Goal: Task Accomplishment & Management: Use online tool/utility

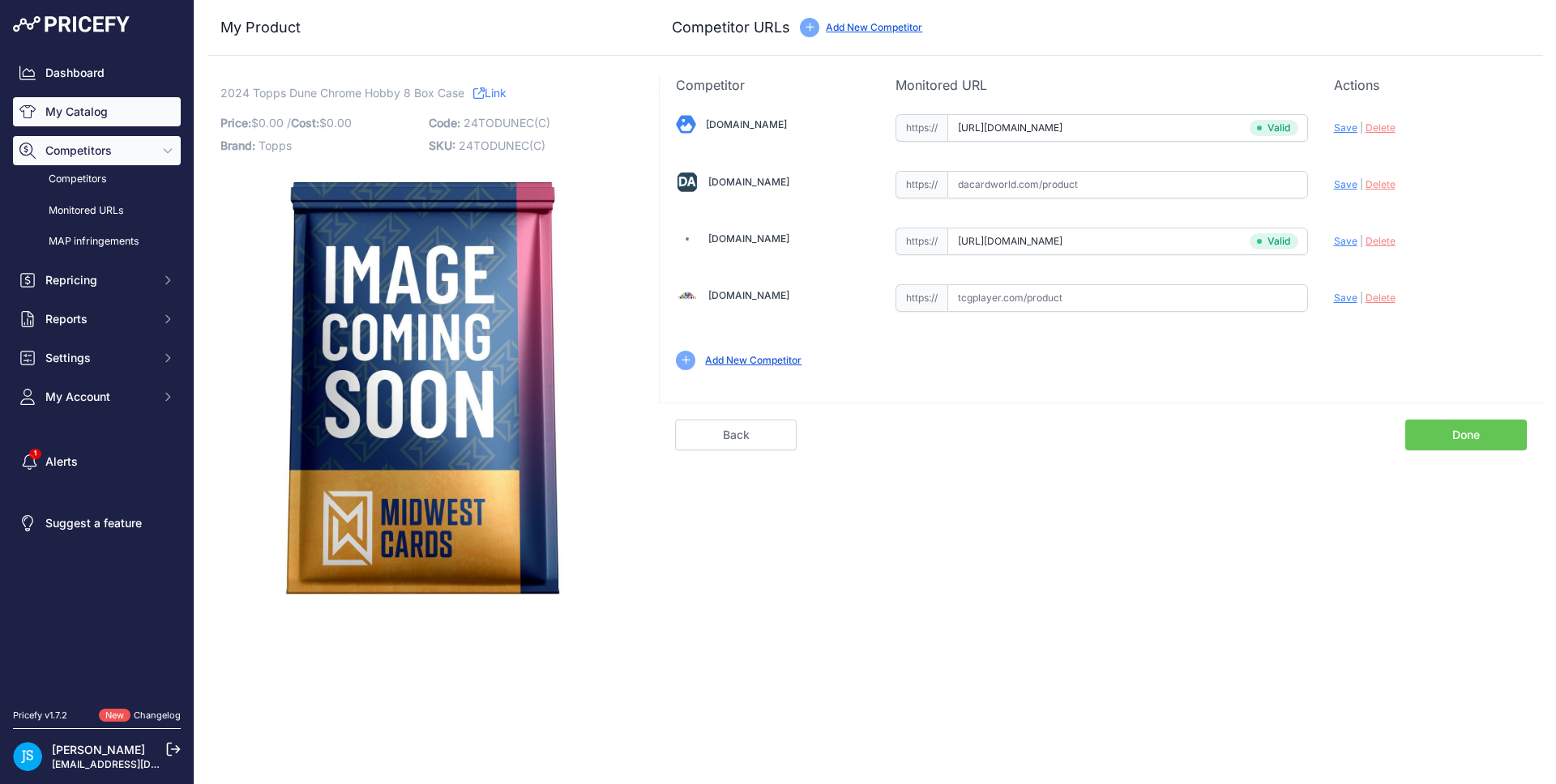
click at [89, 106] on link "My Catalog" at bounding box center [97, 112] width 168 height 30
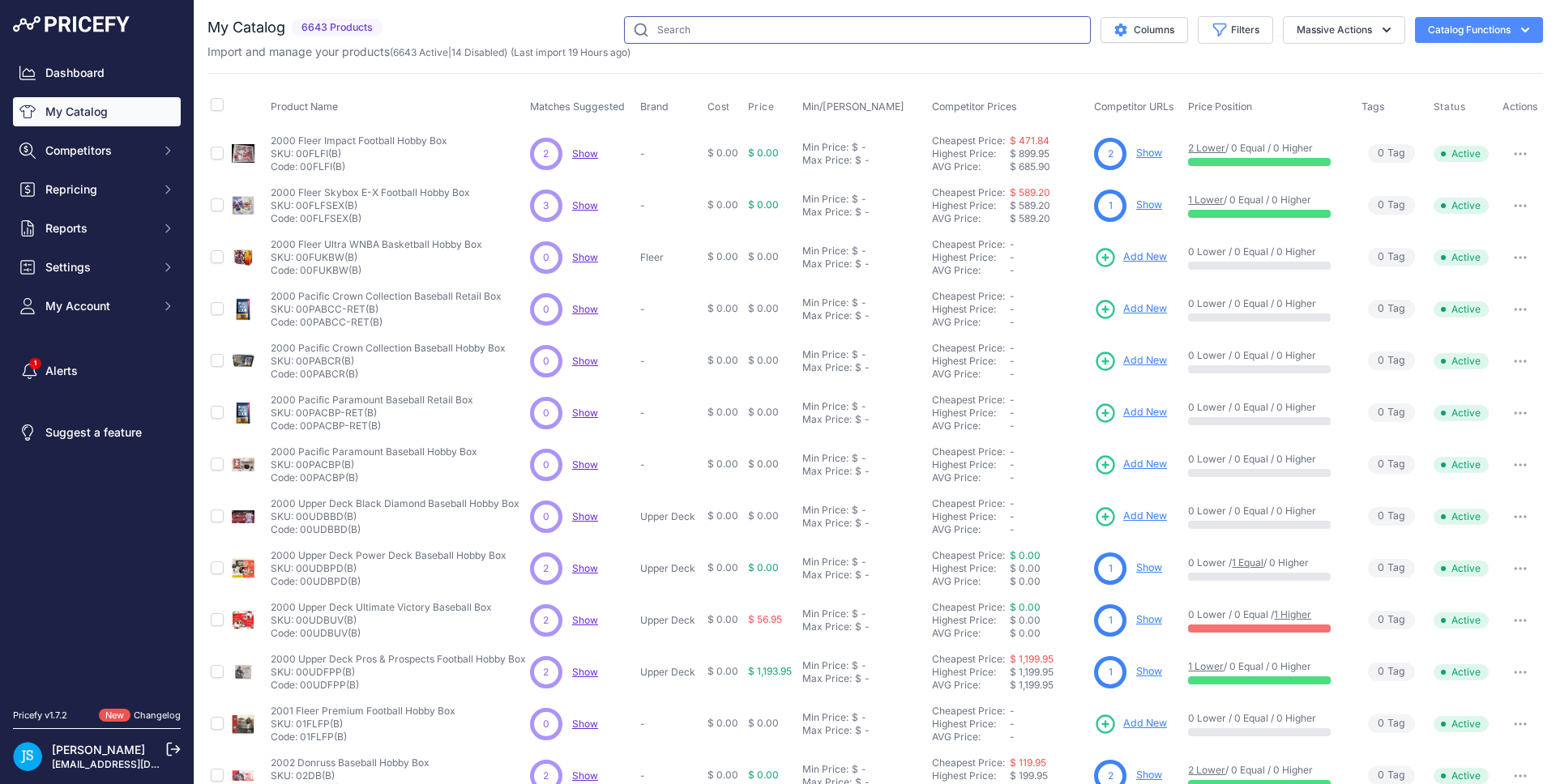
click at [685, 32] on input "text" at bounding box center [857, 30] width 467 height 28
paste input "Prismatic Evolutions Mini Tin"
type input "Prismatic Evolutions Mini Tin"
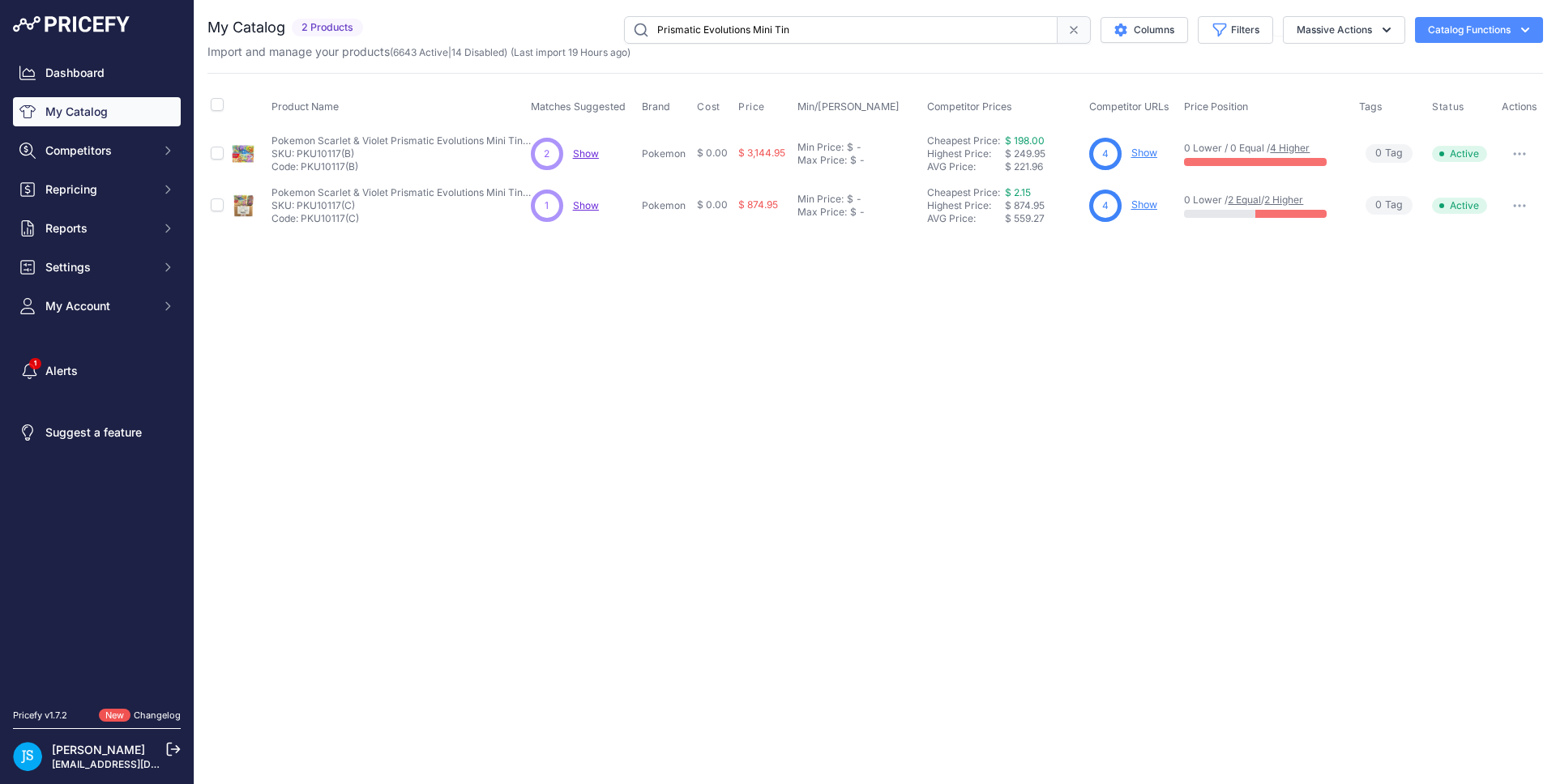
click at [1141, 154] on link "Show" at bounding box center [1145, 152] width 26 height 12
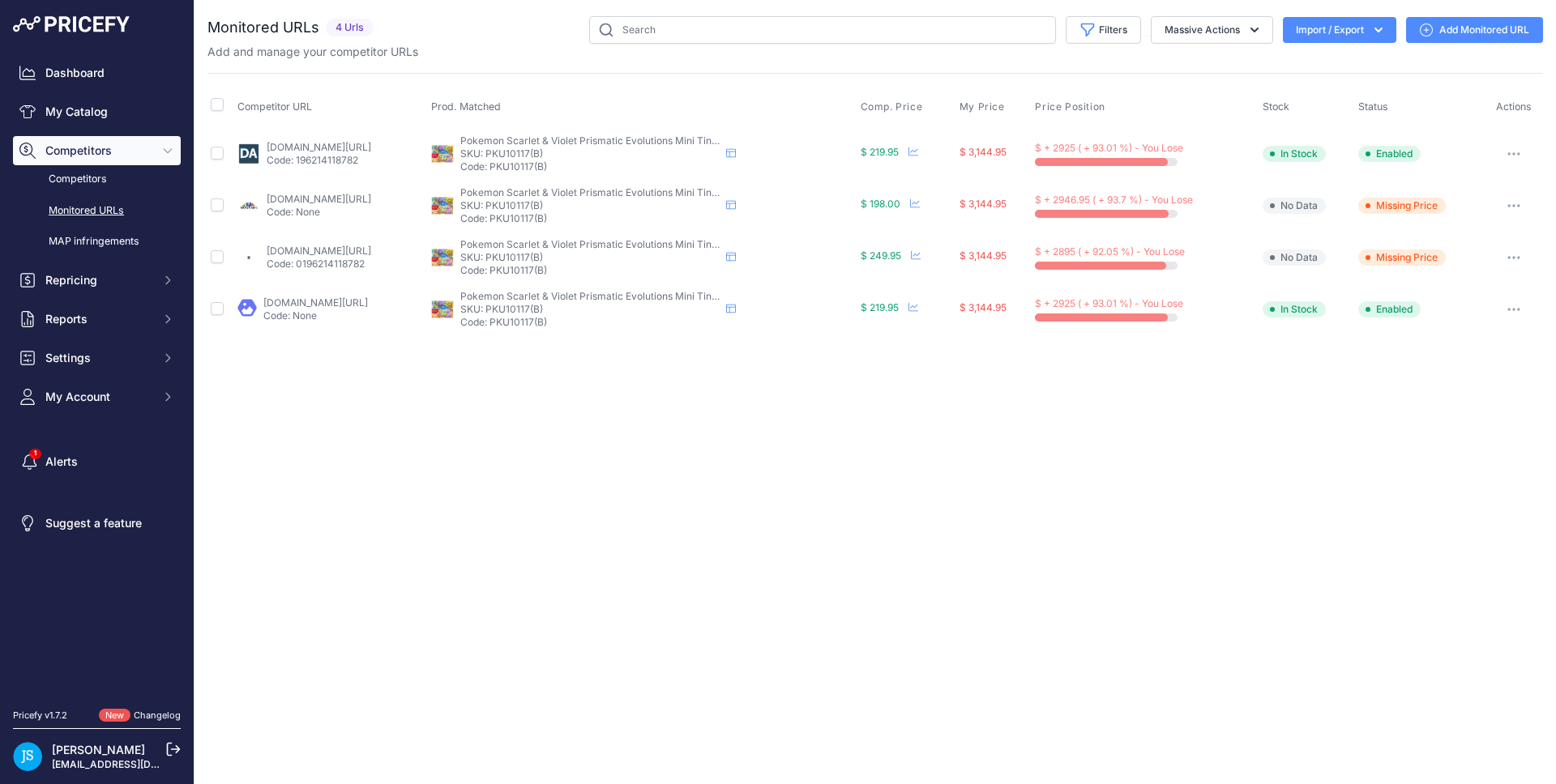
drag, startPoint x: 948, startPoint y: 292, endPoint x: 959, endPoint y: 283, distance: 14.2
click at [956, 283] on td "$ 219.95 18 Hours ago Show Price Timeline Price Timeline to September" at bounding box center [906, 309] width 99 height 52
click at [1442, 30] on link "Add Monitored URL" at bounding box center [1475, 30] width 137 height 26
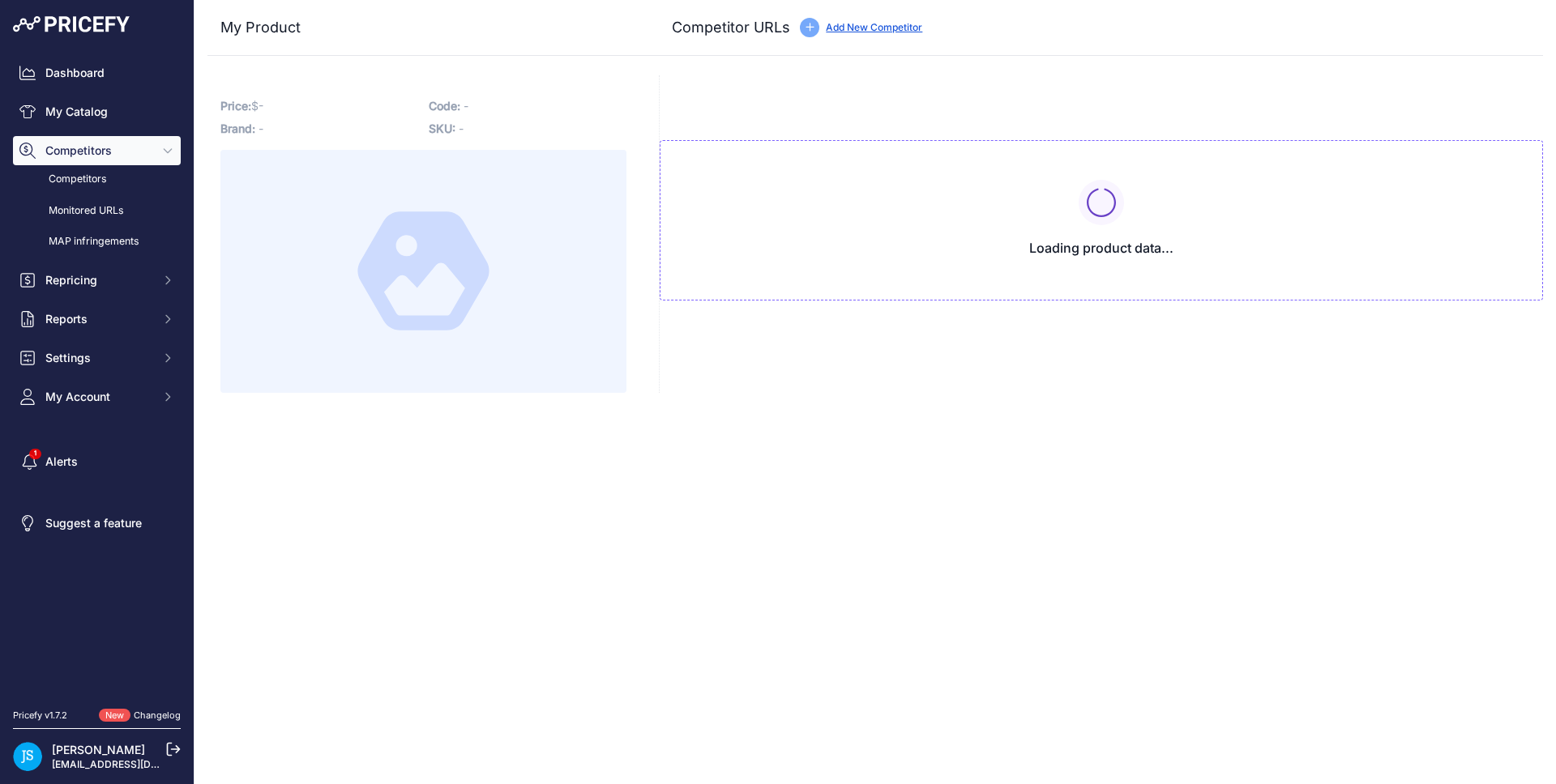
type input "[DOMAIN_NAME][URL]"
type input "www.dacardworld.com/gaming/pokemon-scarlet-and-violet-prismatic-evolutions-mini…"
type input "www.steelcitycollectibles.com/i/pokemon-scarlet-&-violet-prismatic-evolutions-m…"
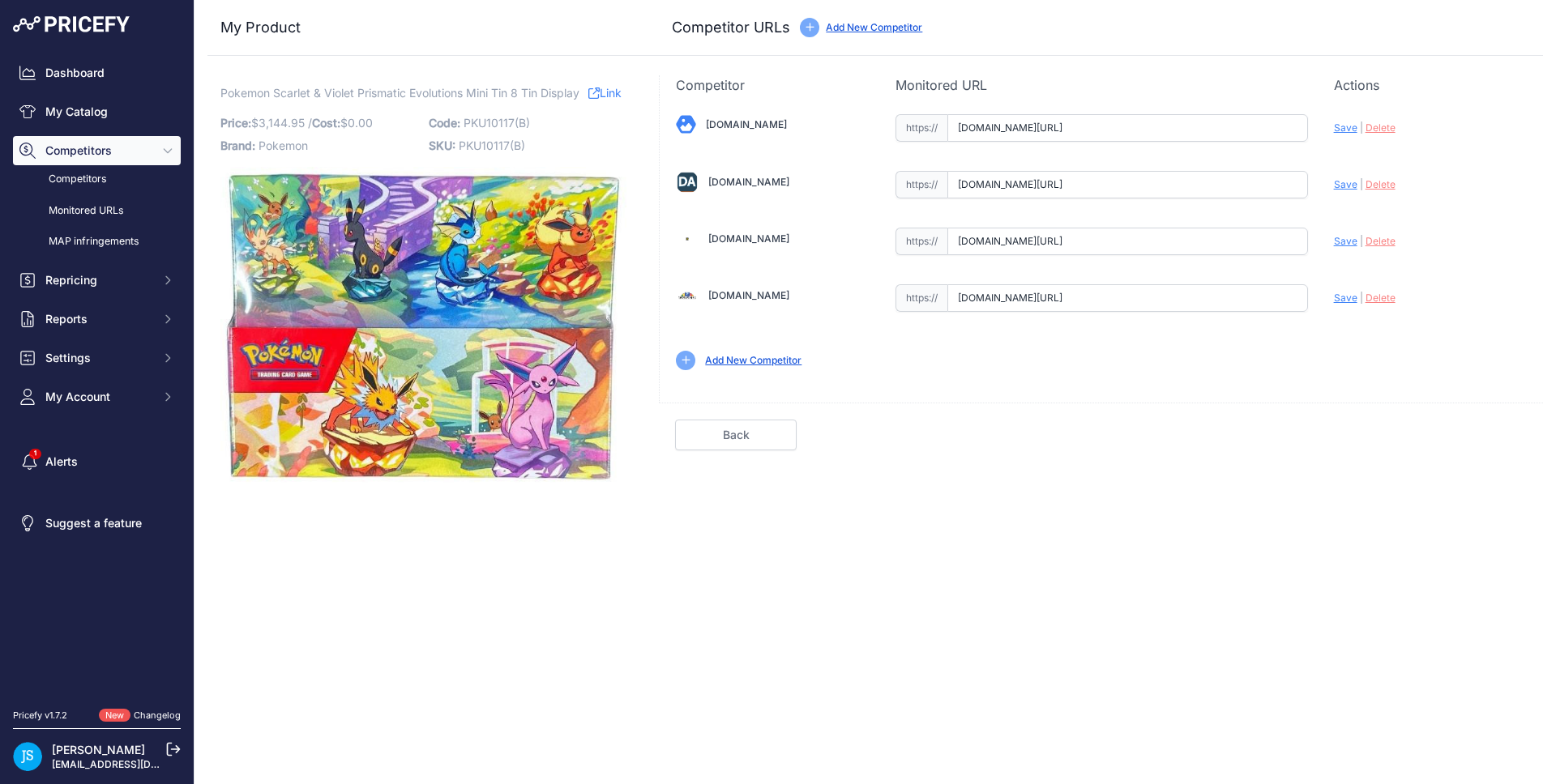
scroll to position [0, 250]
drag, startPoint x: 1236, startPoint y: 131, endPoint x: 1319, endPoint y: 134, distance: 83.1
click at [1319, 134] on div "Blowoutcards.com Valid Save" at bounding box center [1101, 241] width 883 height 292
drag, startPoint x: 1238, startPoint y: 185, endPoint x: 1313, endPoint y: 188, distance: 75.1
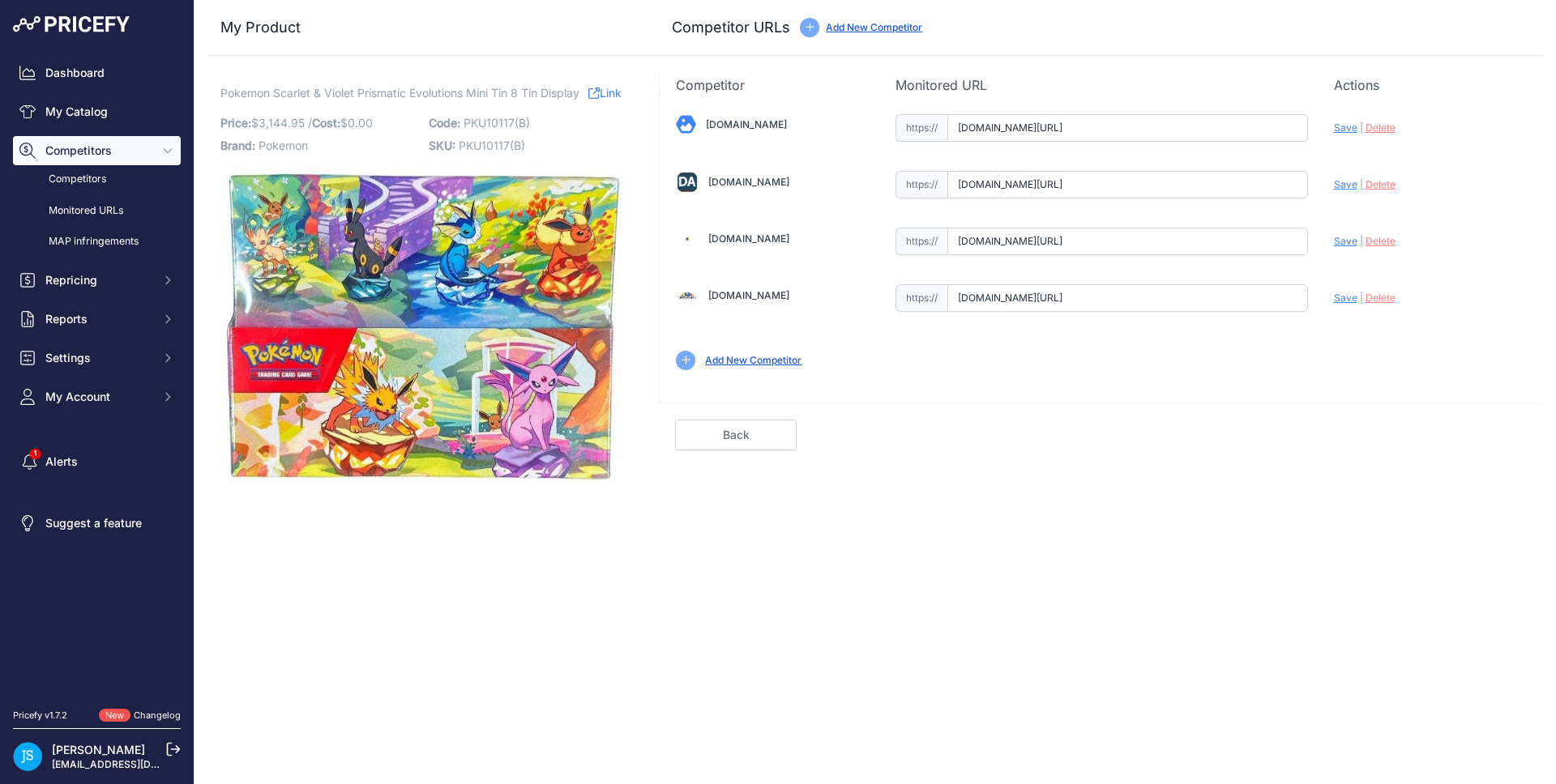
click at [1313, 188] on div "Blowoutcards.com Valid Save" at bounding box center [1101, 241] width 883 height 292
drag, startPoint x: 1234, startPoint y: 244, endPoint x: 1334, endPoint y: 243, distance: 100.0
click at [1334, 243] on div "Blowoutcards.com Valid Save" at bounding box center [1101, 241] width 883 height 292
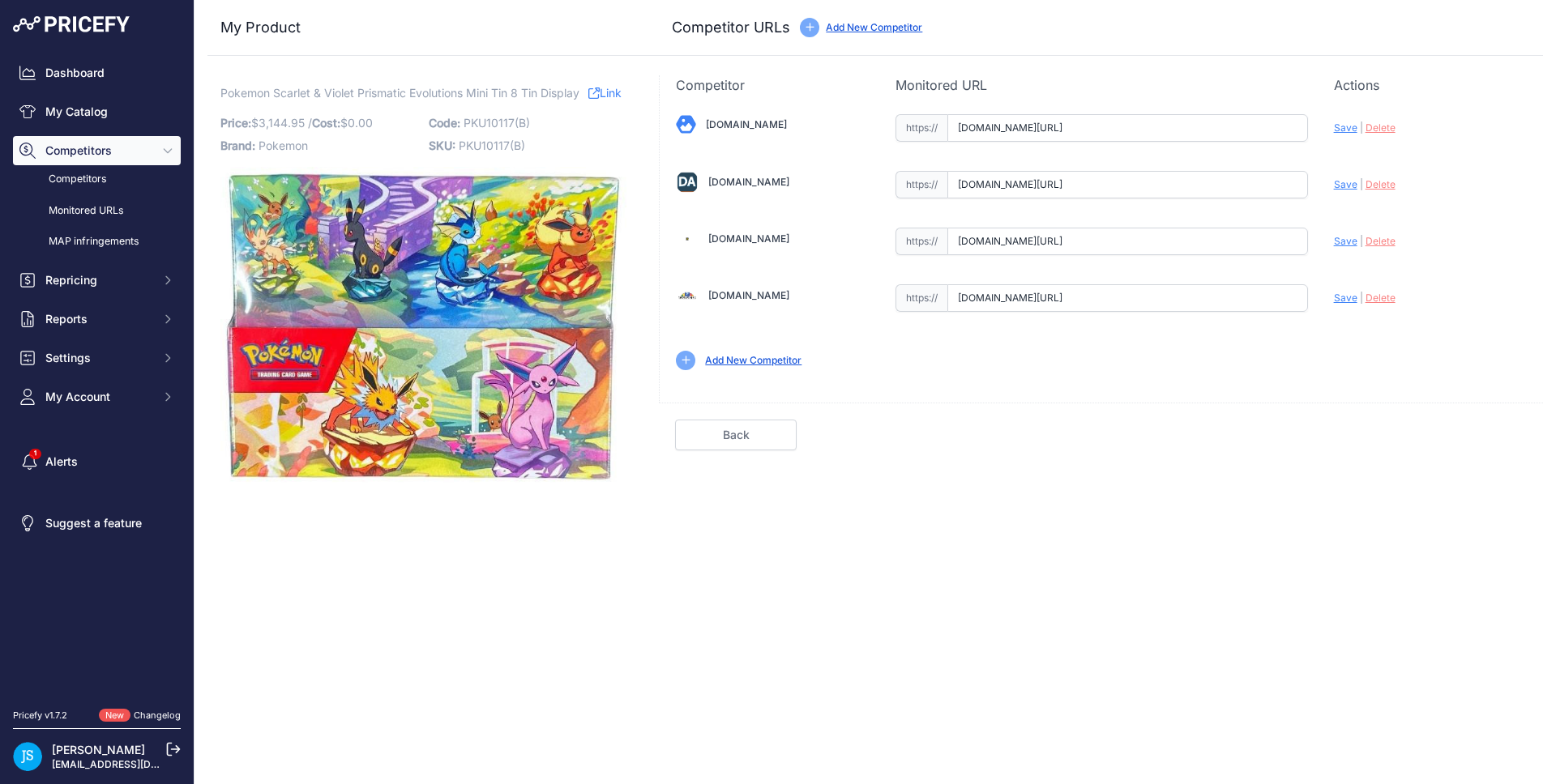
drag, startPoint x: 1252, startPoint y: 299, endPoint x: 1340, endPoint y: 296, distance: 88.1
click at [1340, 296] on div "Blowoutcards.com Valid Save" at bounding box center [1101, 241] width 883 height 292
click at [1344, 292] on span "Save" at bounding box center [1345, 297] width 23 height 12
type input "[URL][DOMAIN_NAME]"
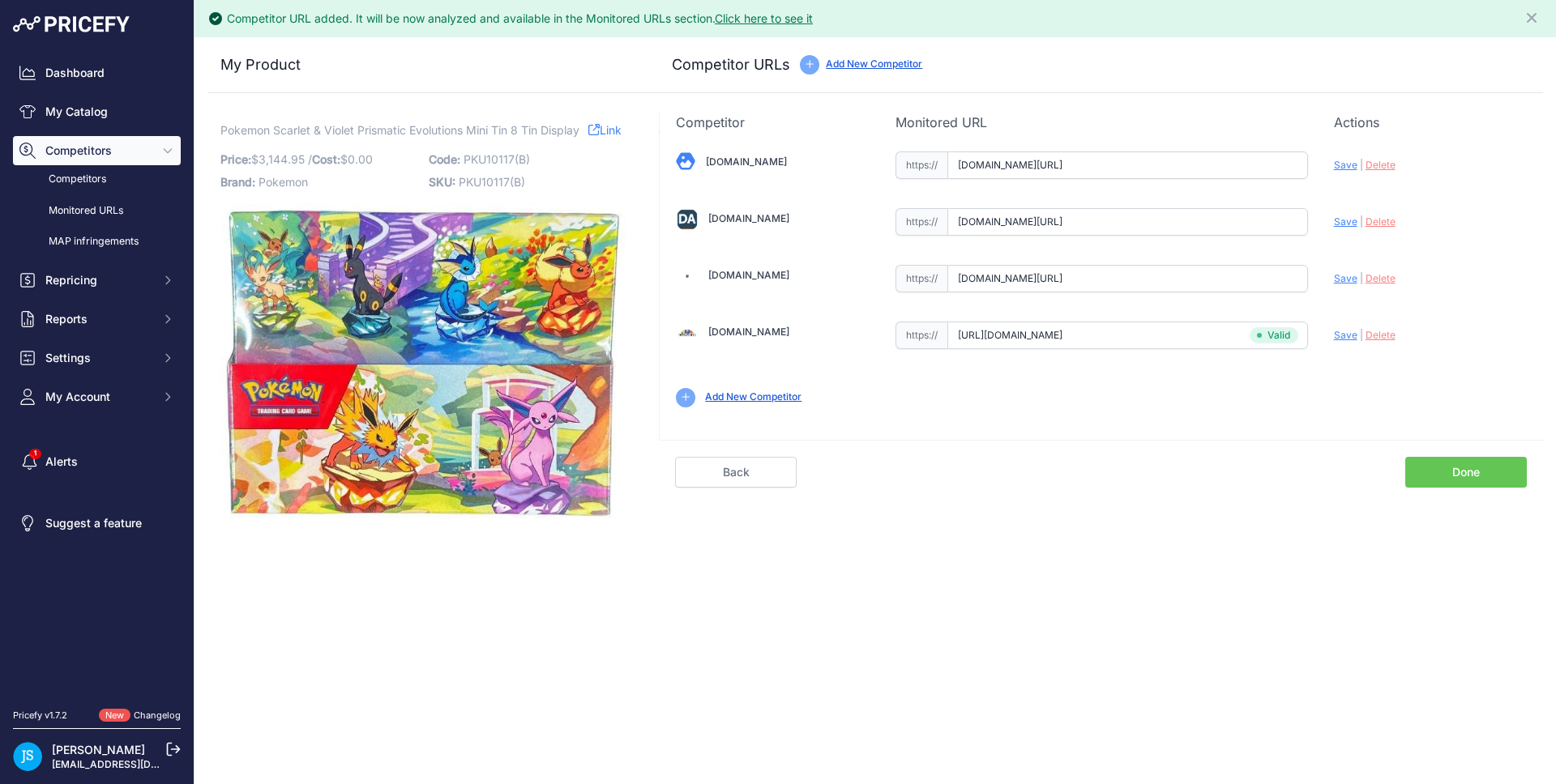
click at [1344, 286] on div "Update Profile Save | Delete Analyzing" at bounding box center [1430, 276] width 193 height 30
click at [1344, 282] on span "Save" at bounding box center [1345, 278] width 23 height 12
type input "[URL][DOMAIN_NAME]"
click at [1346, 223] on span "Save" at bounding box center [1345, 221] width 23 height 12
type input "[URL][DOMAIN_NAME]"
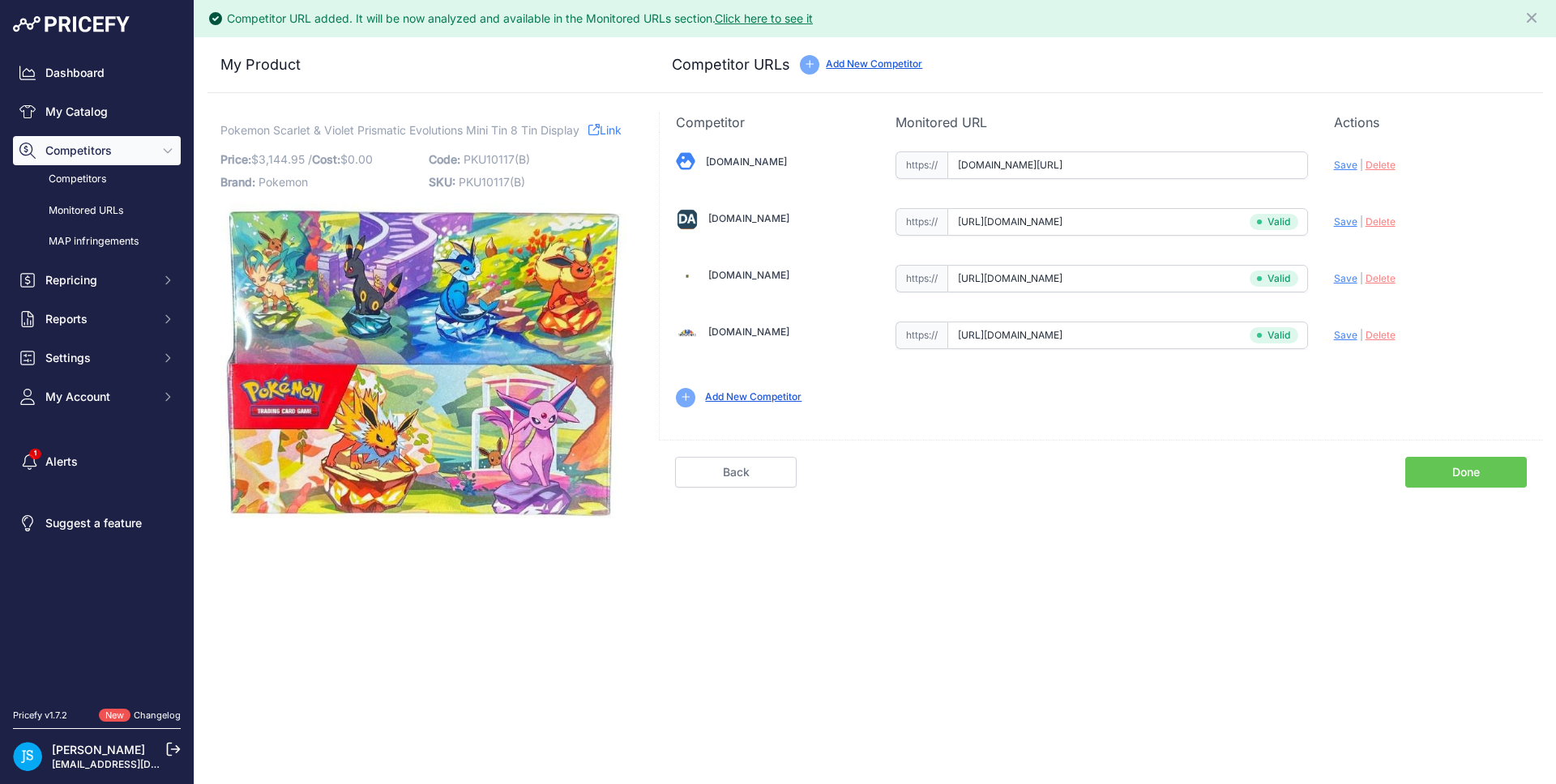
click at [1344, 163] on span "Save" at bounding box center [1345, 164] width 23 height 12
type input "[URL][DOMAIN_NAME]"
